Goal: Task Accomplishment & Management: Manage account settings

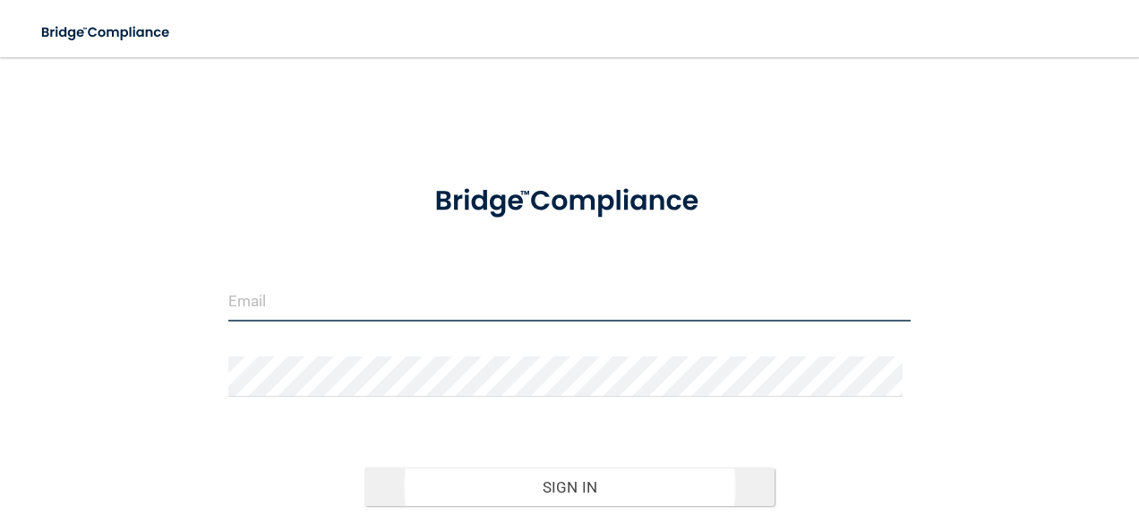
type input "[PERSON_NAME][EMAIL_ADDRESS][PERSON_NAME][DOMAIN_NAME]"
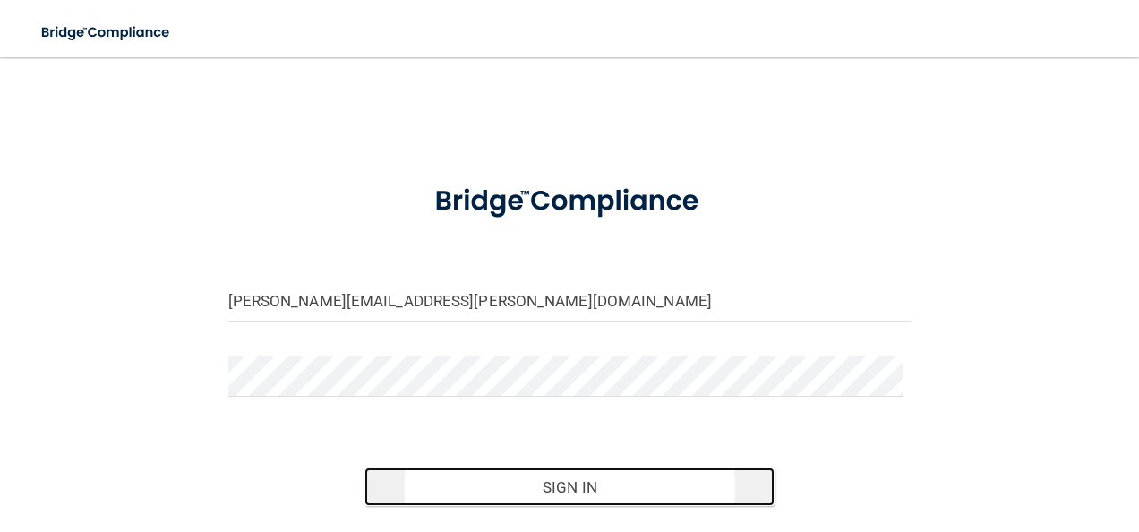
click at [554, 486] on button "Sign In" at bounding box center [570, 487] width 410 height 39
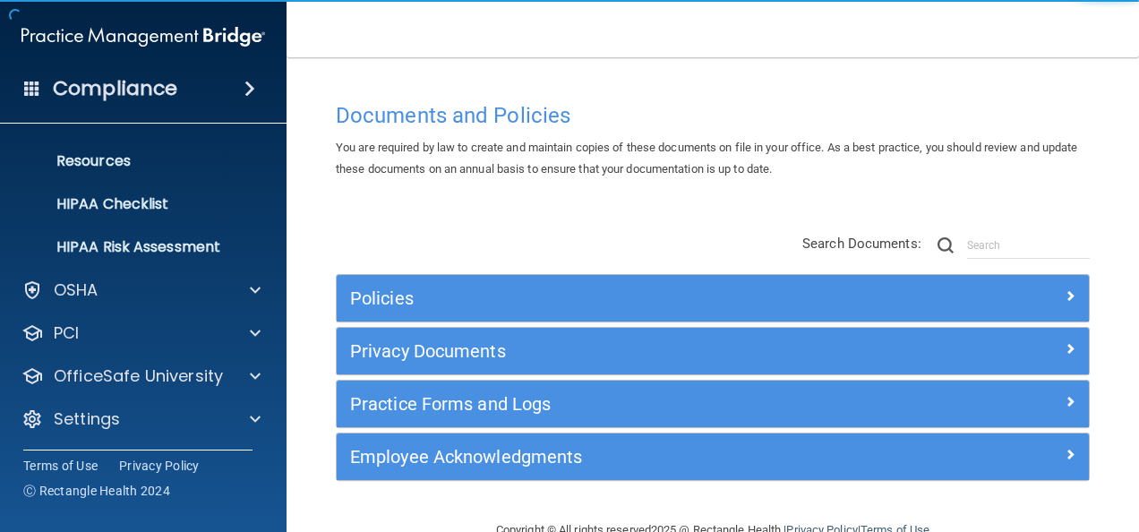
scroll to position [211, 0]
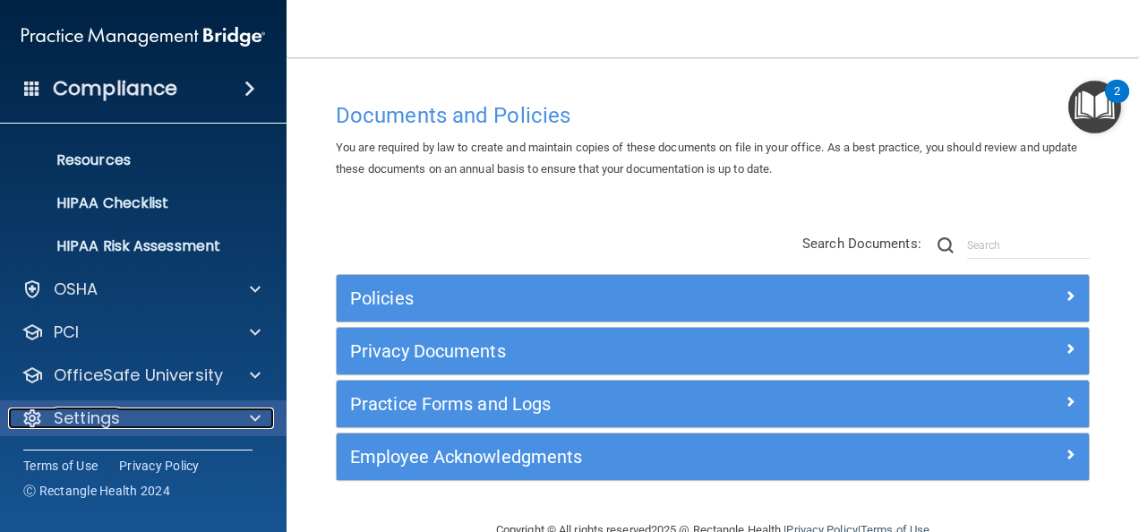
click at [262, 417] on div at bounding box center [252, 418] width 45 height 21
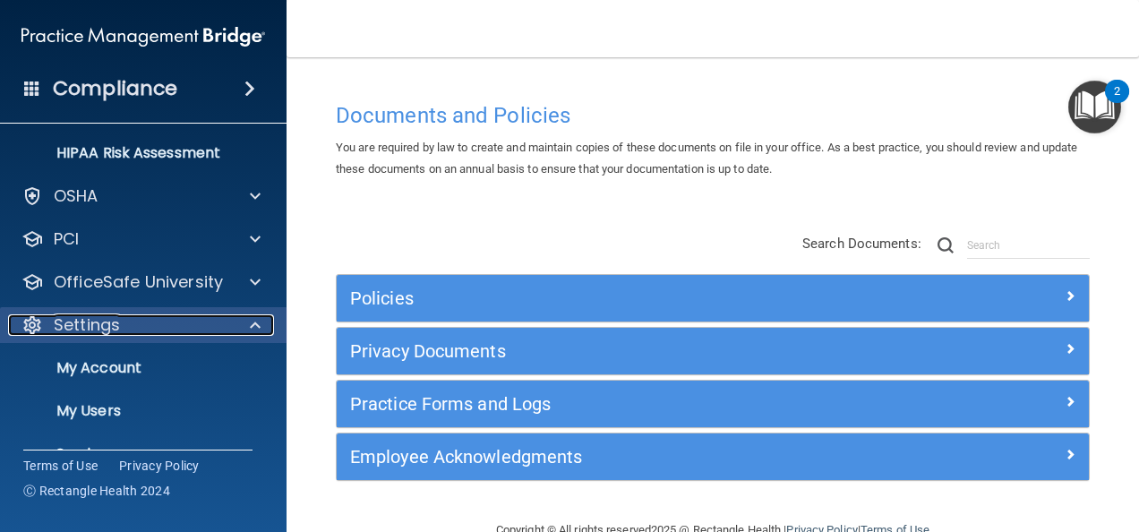
scroll to position [383, 0]
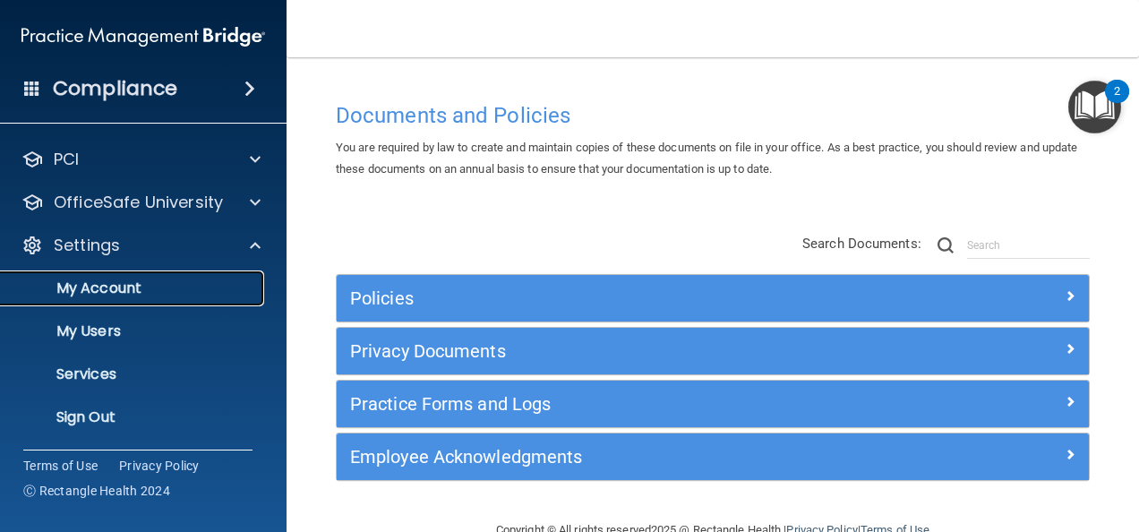
click at [108, 287] on p "My Account" at bounding box center [134, 288] width 245 height 18
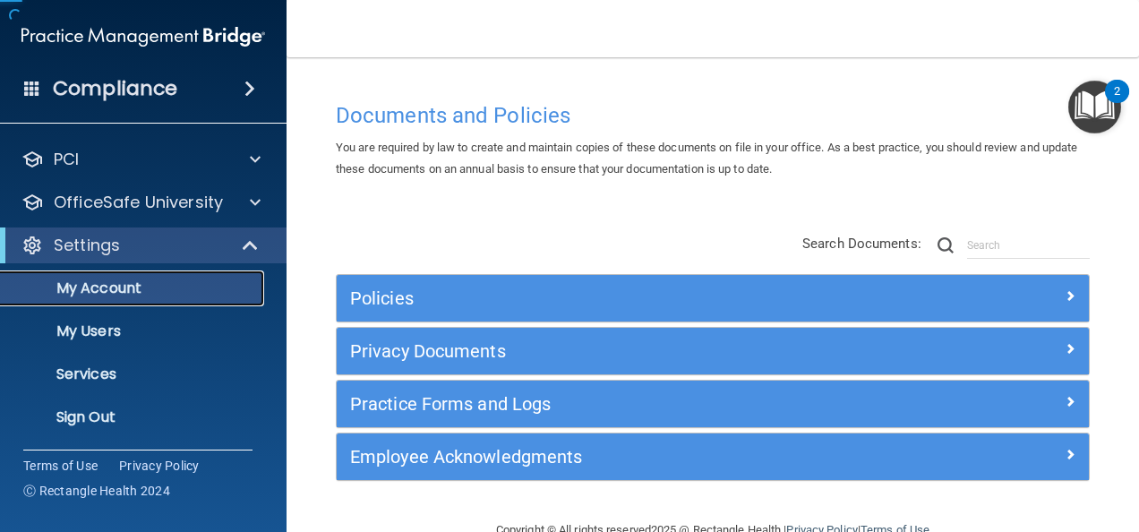
scroll to position [82, 0]
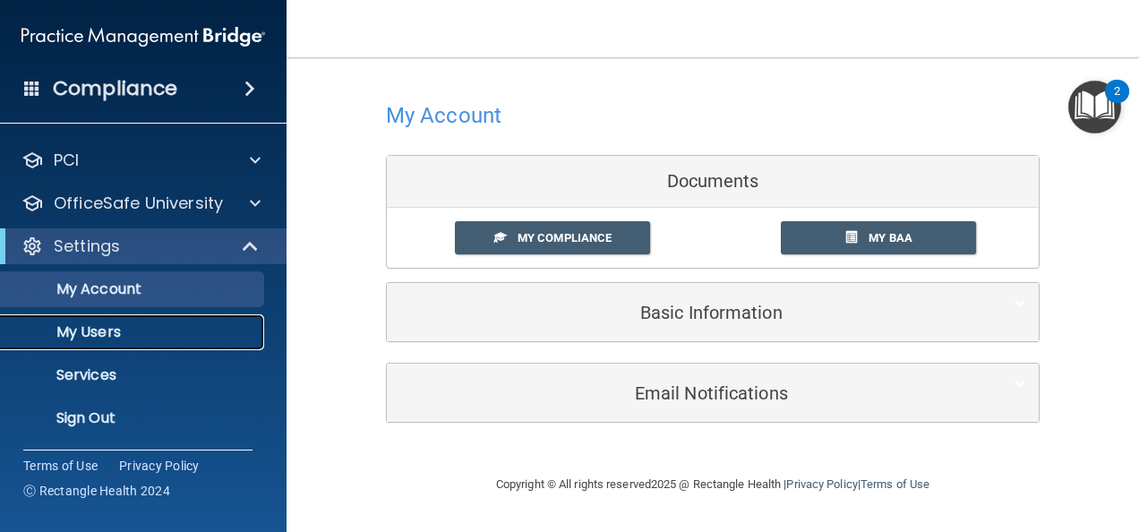
click at [100, 330] on p "My Users" at bounding box center [134, 332] width 245 height 18
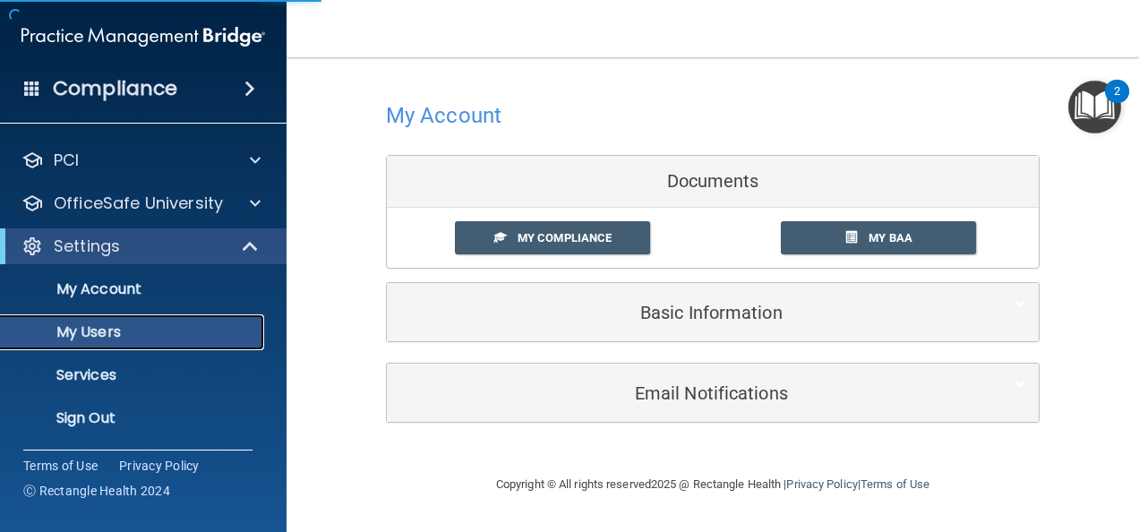
select select "20"
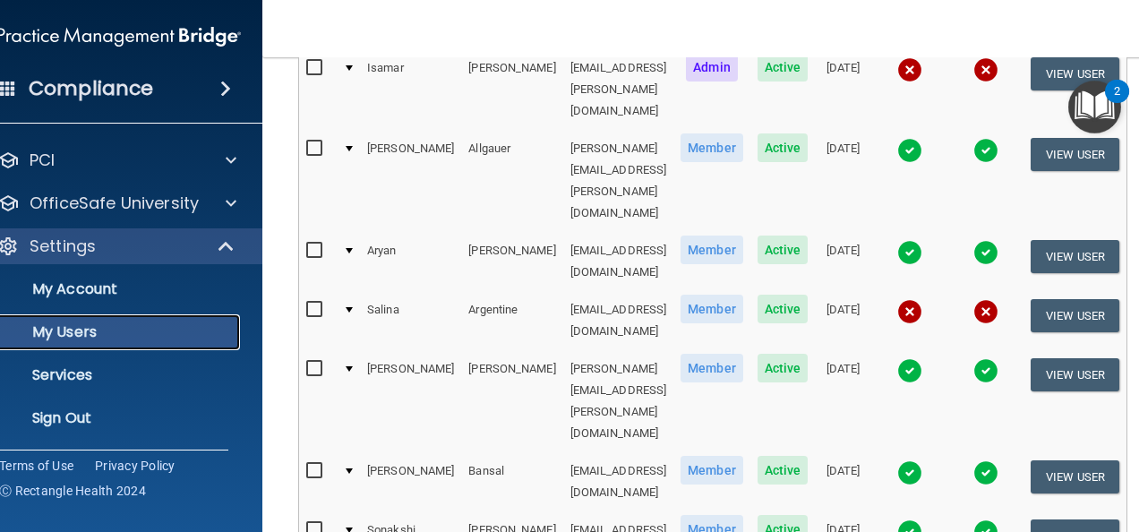
scroll to position [358, 0]
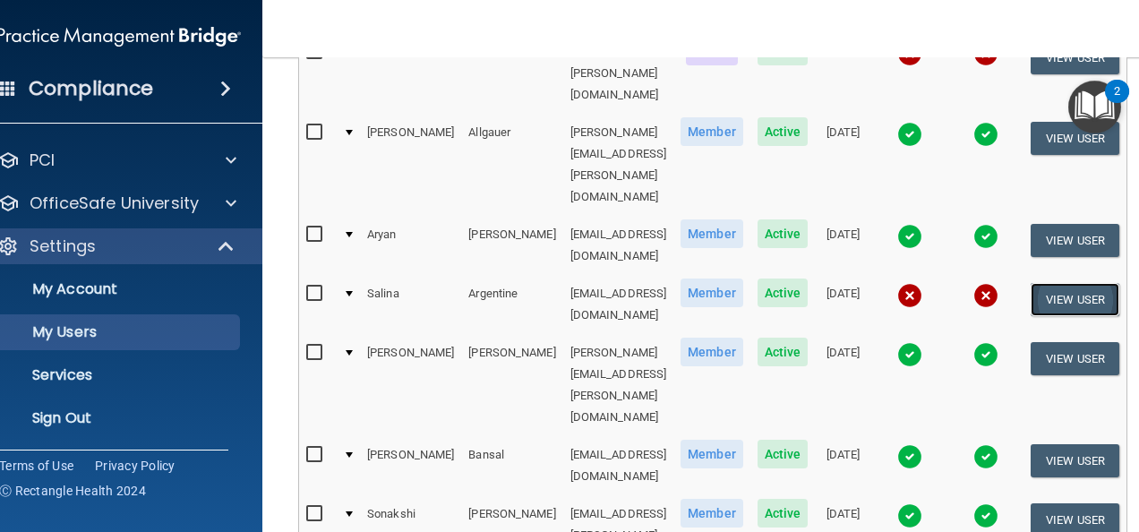
click at [1068, 283] on button "View User" at bounding box center [1075, 299] width 89 height 33
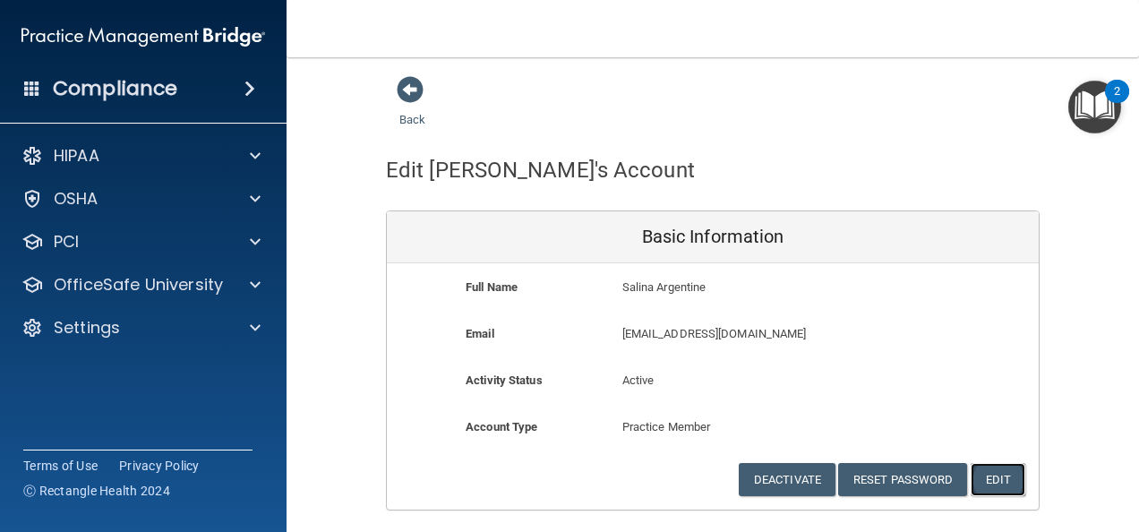
click at [993, 478] on button "Edit" at bounding box center [998, 479] width 55 height 33
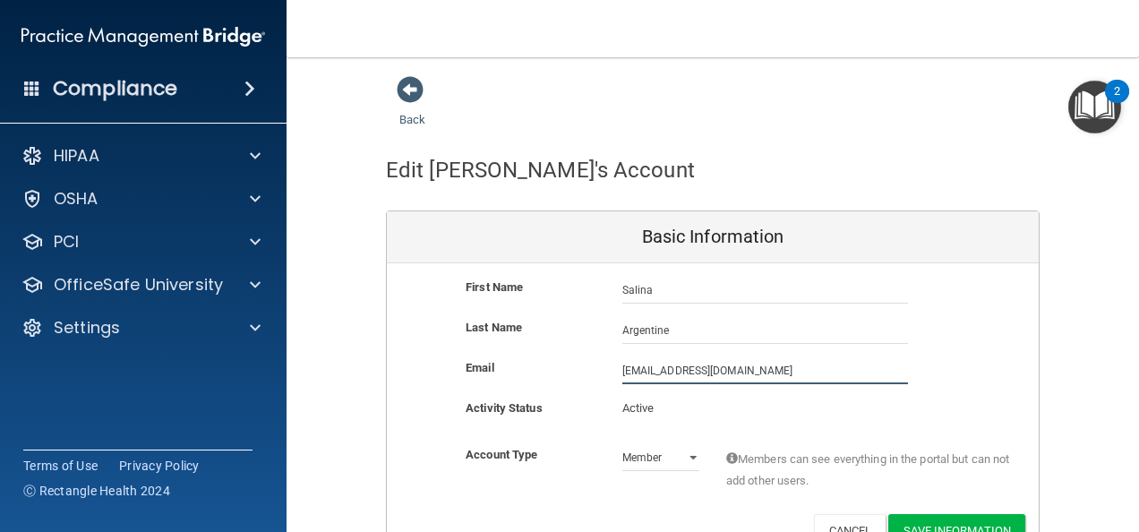
drag, startPoint x: 807, startPoint y: 365, endPoint x: 591, endPoint y: 365, distance: 215.9
click at [591, 365] on div "Email [EMAIL_ADDRESS][DOMAIN_NAME] [DOMAIN_NAME][EMAIL_ADDRESS][DOMAIN_NAME]" at bounding box center [713, 370] width 652 height 27
paste input "[PERSON_NAME].A"
type input "[PERSON_NAME][EMAIL_ADDRESS][DOMAIN_NAME]"
click at [1075, 330] on div "Back Edit [PERSON_NAME]'s Account Basic Information First Name [PERSON_NAME] [G…" at bounding box center [712, 318] width 781 height 486
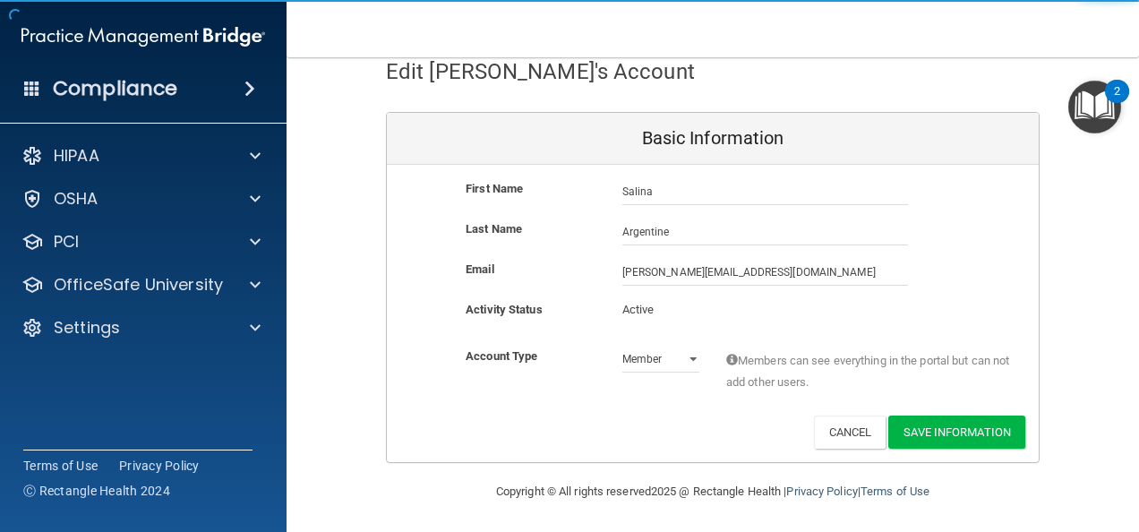
scroll to position [99, 0]
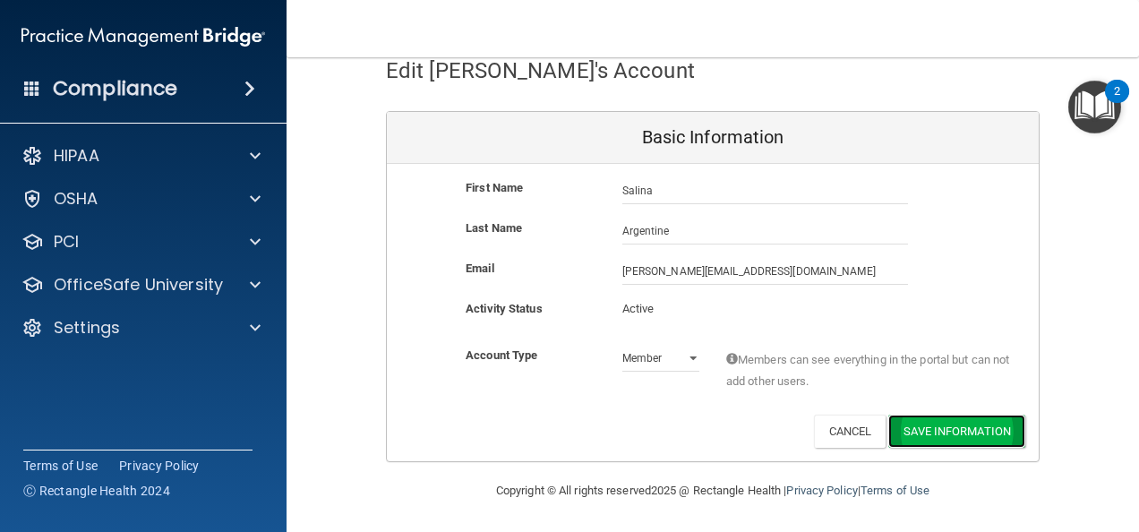
click at [928, 434] on button "Save Information" at bounding box center [957, 431] width 137 height 33
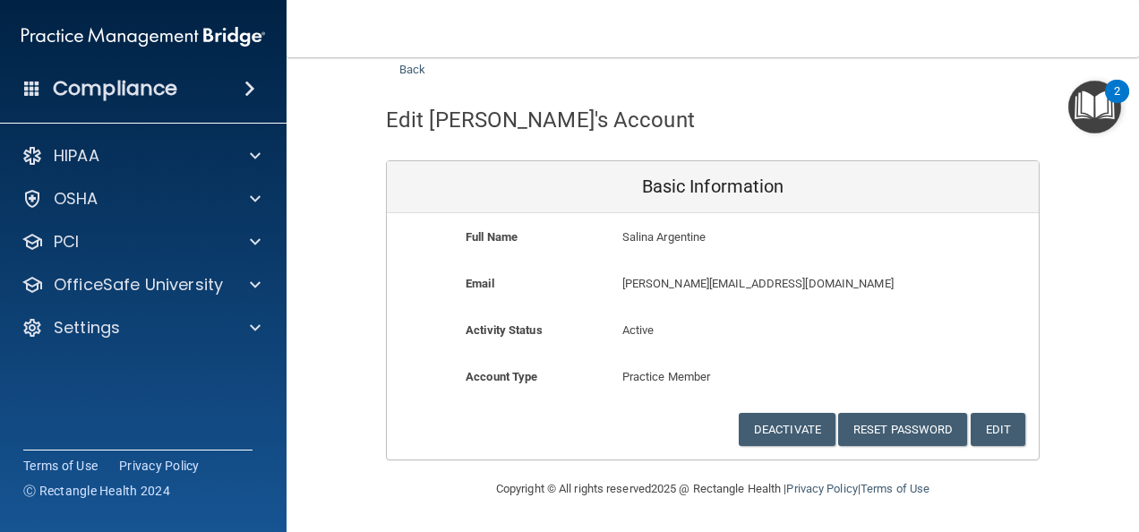
scroll to position [48, 0]
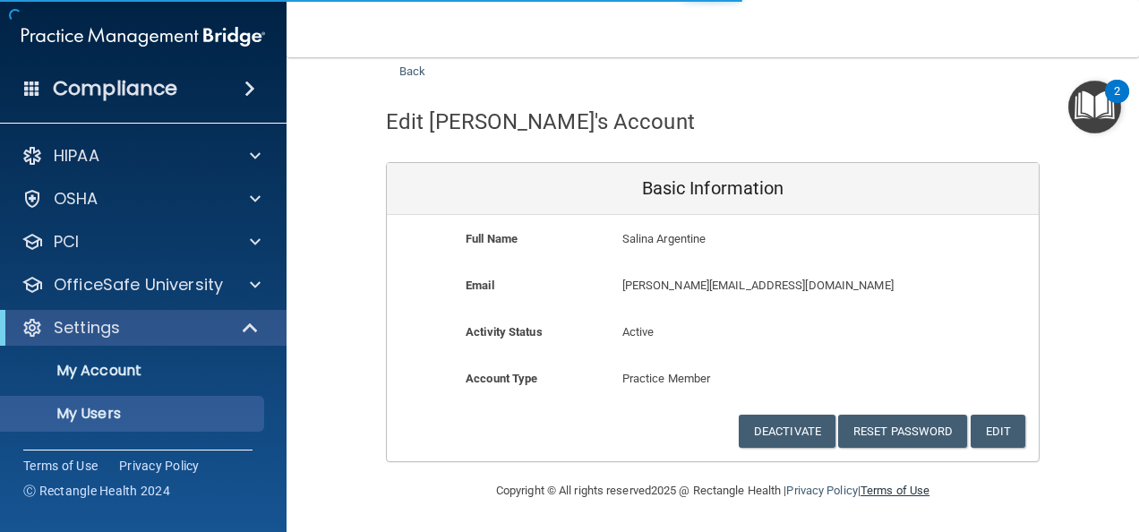
scroll to position [1048, 0]
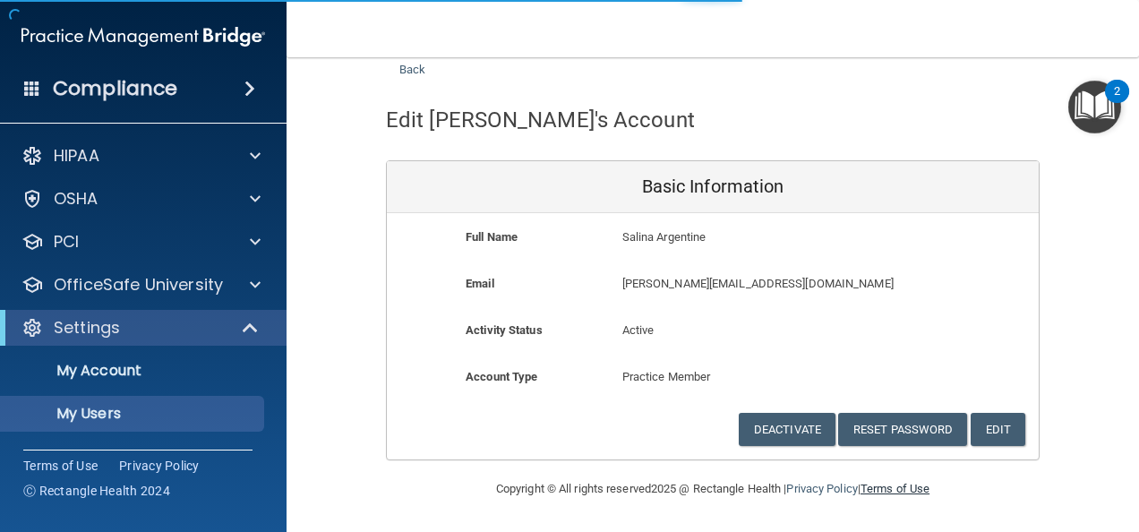
select select "20"
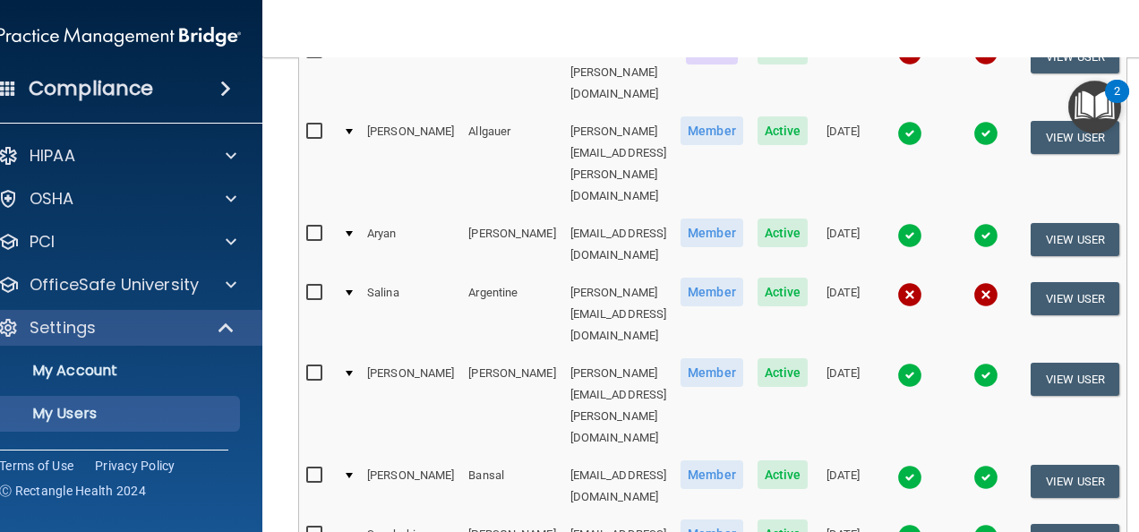
scroll to position [421, 0]
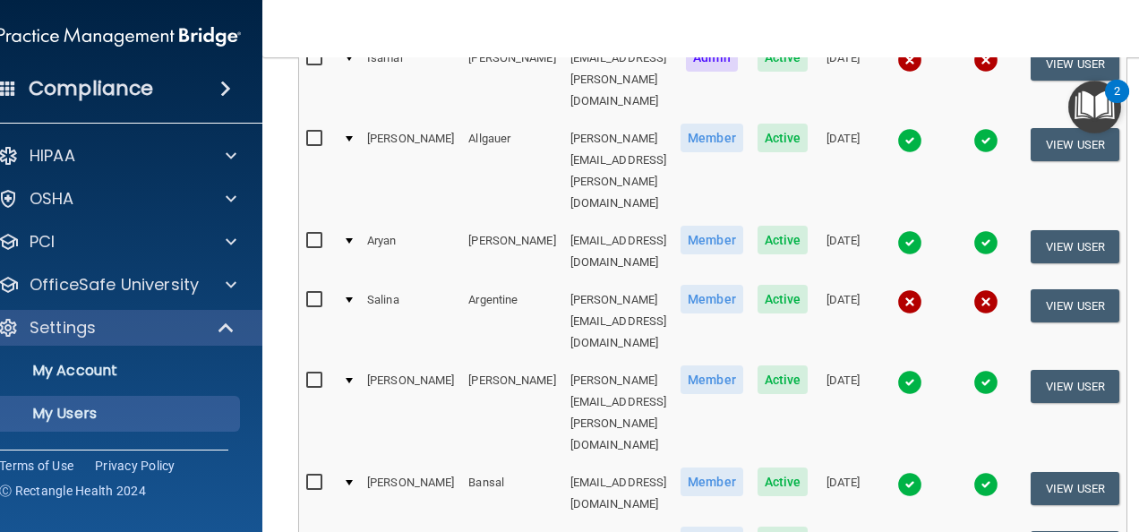
click at [306, 293] on input "checkbox" at bounding box center [316, 300] width 21 height 14
checkbox input "true"
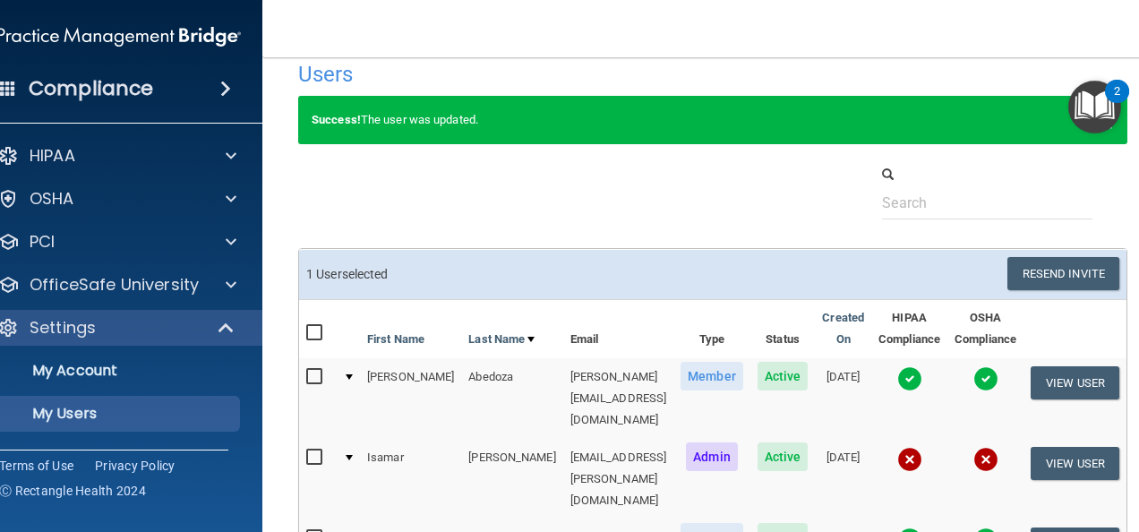
scroll to position [0, 0]
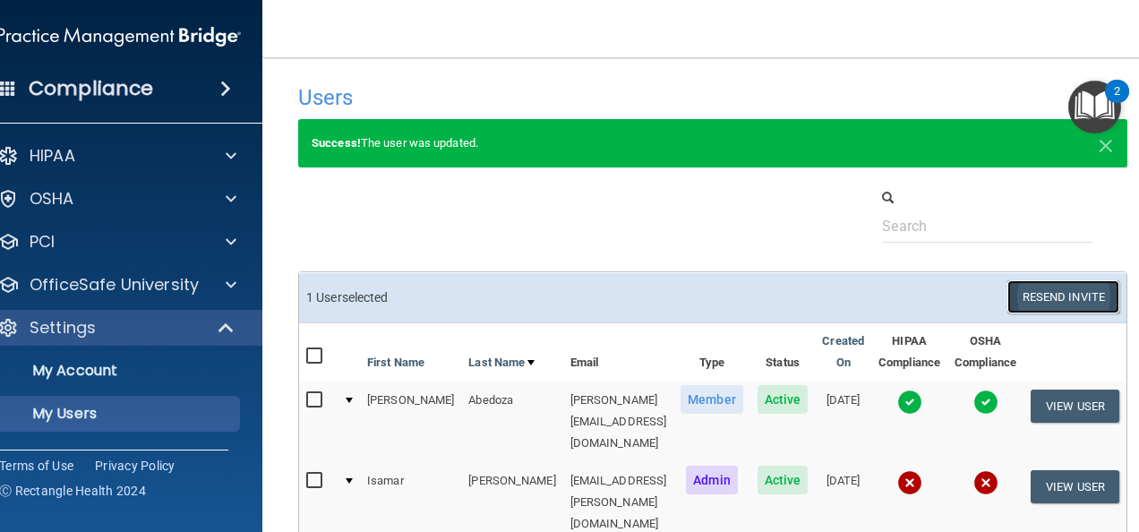
click at [1073, 297] on button "Resend Invite" at bounding box center [1064, 296] width 112 height 33
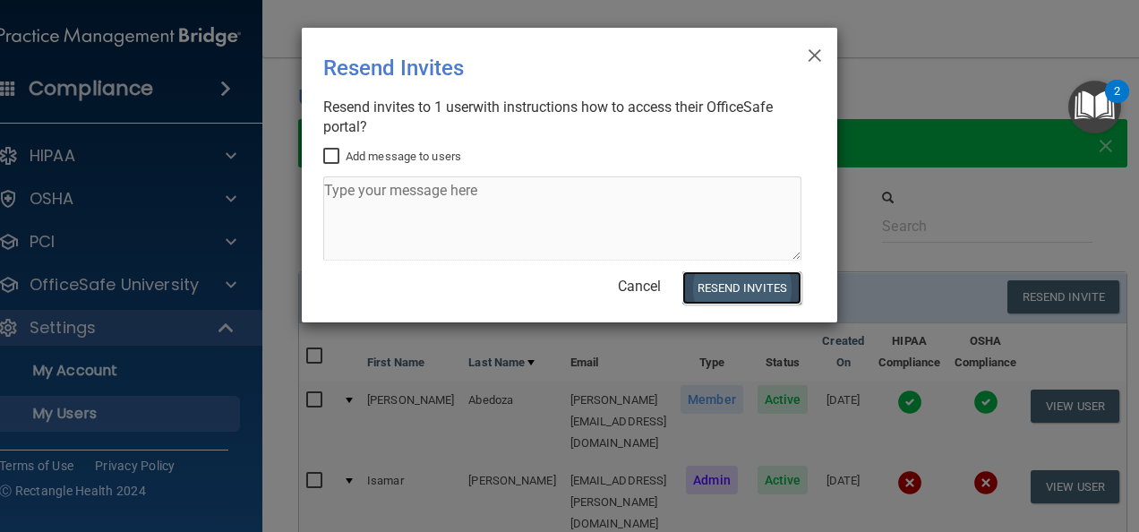
click at [713, 283] on button "Resend Invites" at bounding box center [742, 287] width 119 height 33
